Goal: Task Accomplishment & Management: Manage account settings

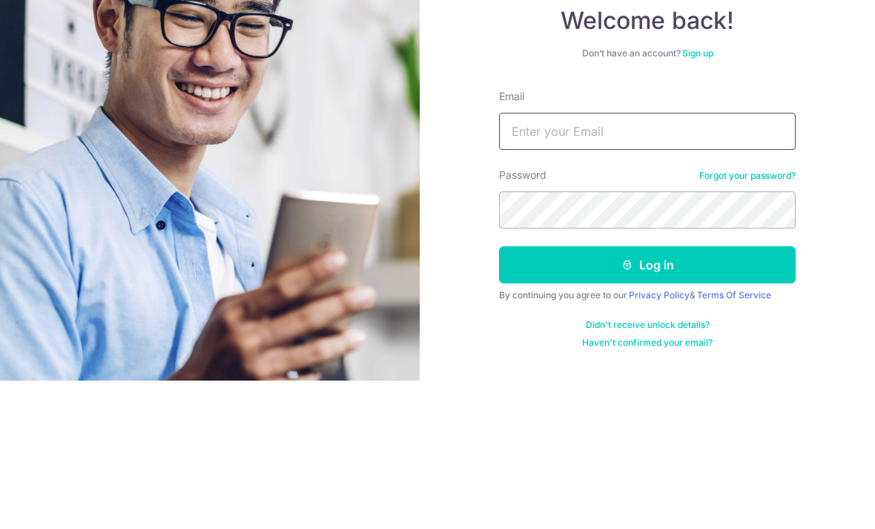
type input "[EMAIL_ADDRESS][DOMAIN_NAME]"
click at [647, 394] on button "Log in" at bounding box center [647, 412] width 297 height 37
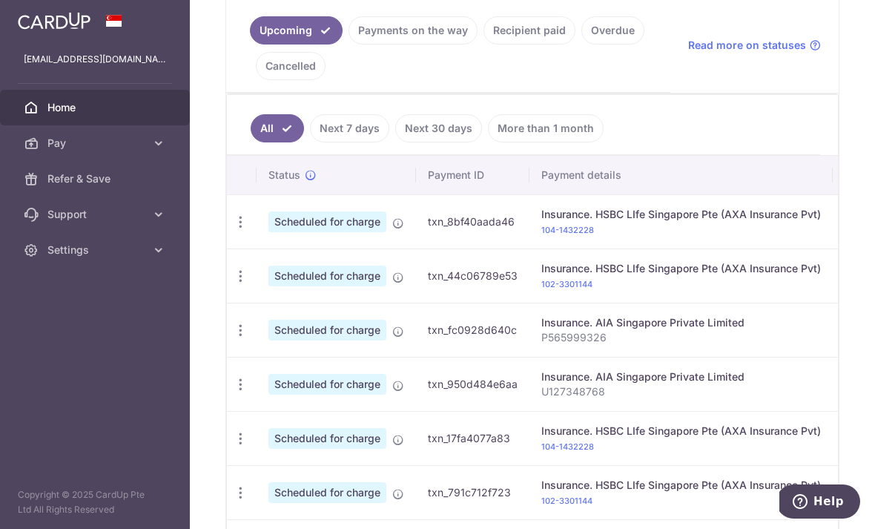
click at [483, 44] on link "Recipient paid" at bounding box center [529, 30] width 92 height 28
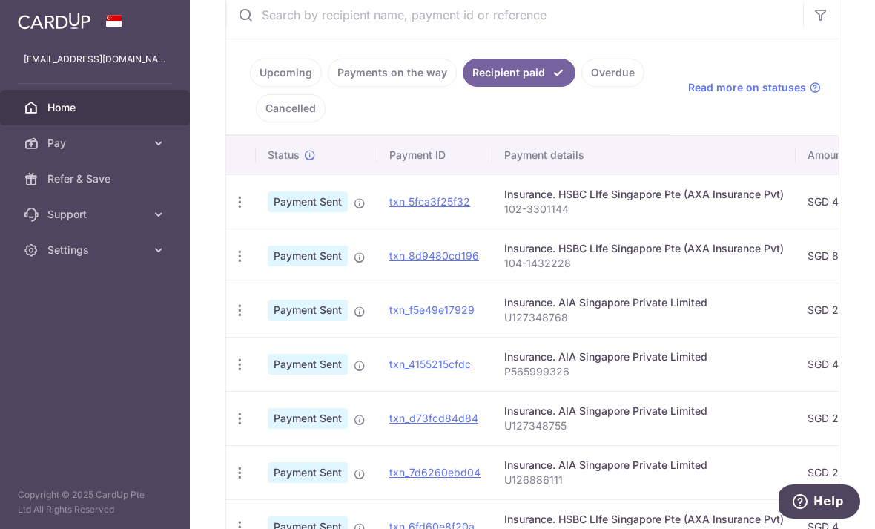
scroll to position [301, 0]
